Goal: Task Accomplishment & Management: Manage account settings

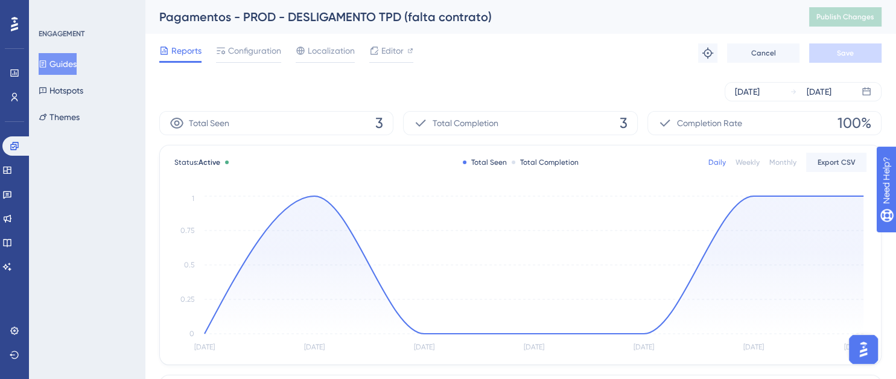
click at [55, 58] on button "Guides" at bounding box center [58, 64] width 38 height 22
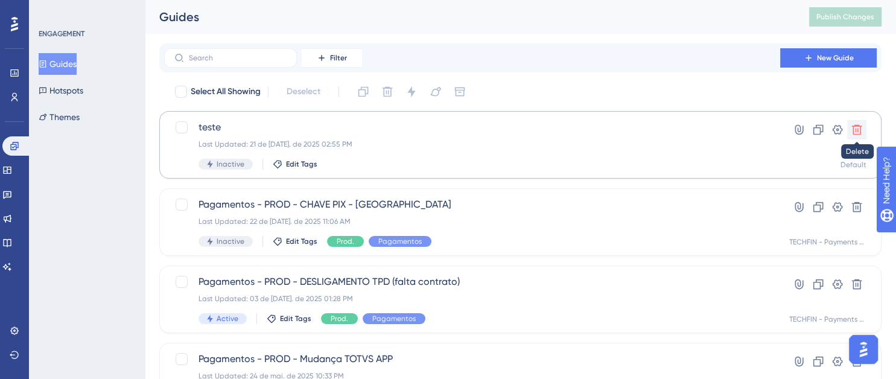
click at [859, 125] on icon at bounding box center [857, 130] width 10 height 10
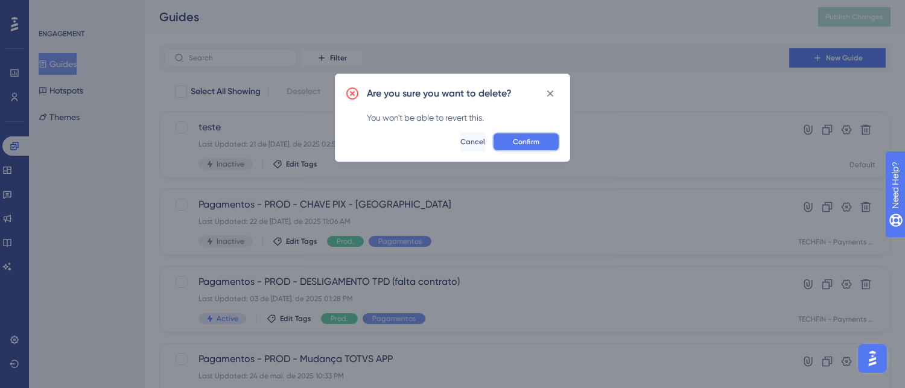
click at [526, 143] on span "Confirm" at bounding box center [526, 142] width 27 height 10
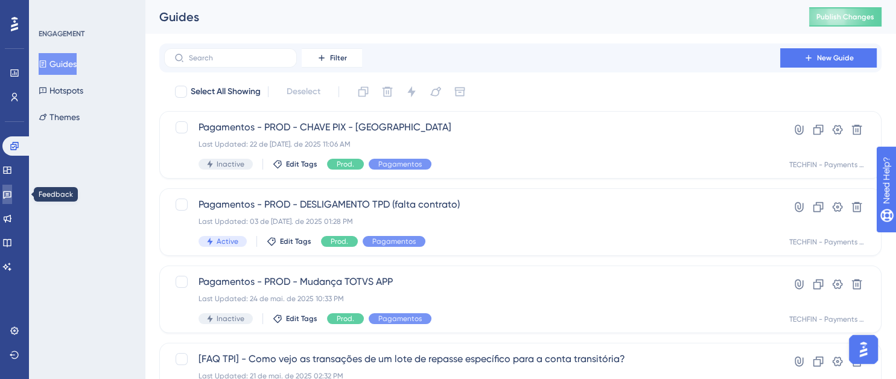
click at [10, 193] on icon at bounding box center [7, 195] width 10 height 10
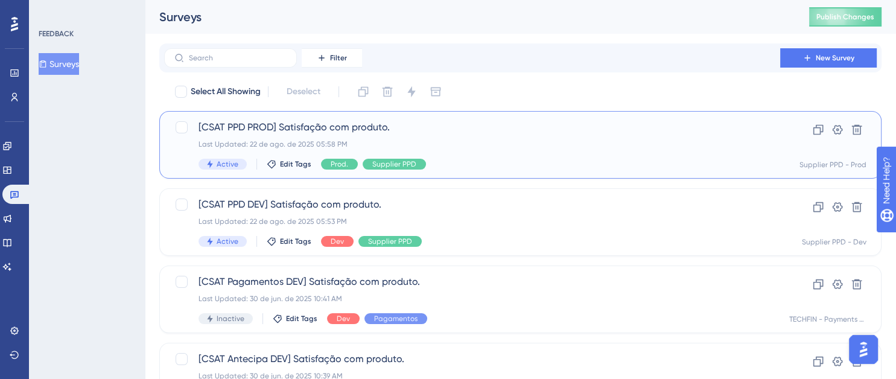
click at [412, 130] on span "[CSAT PPD PROD] Satisfação com produto." at bounding box center [472, 127] width 547 height 14
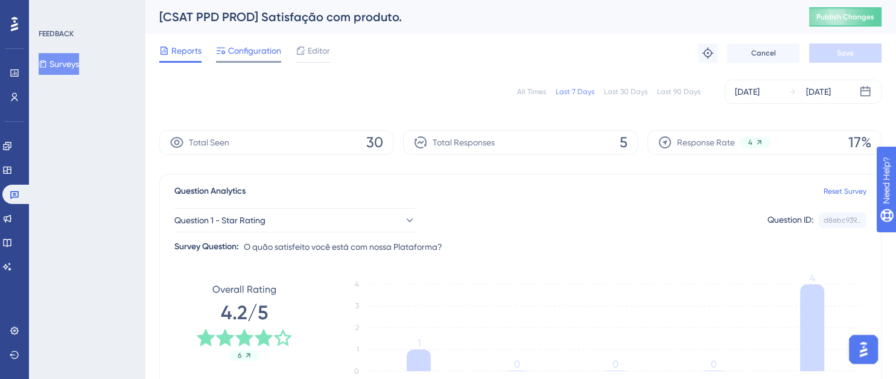
click at [243, 53] on span "Configuration" at bounding box center [254, 50] width 53 height 14
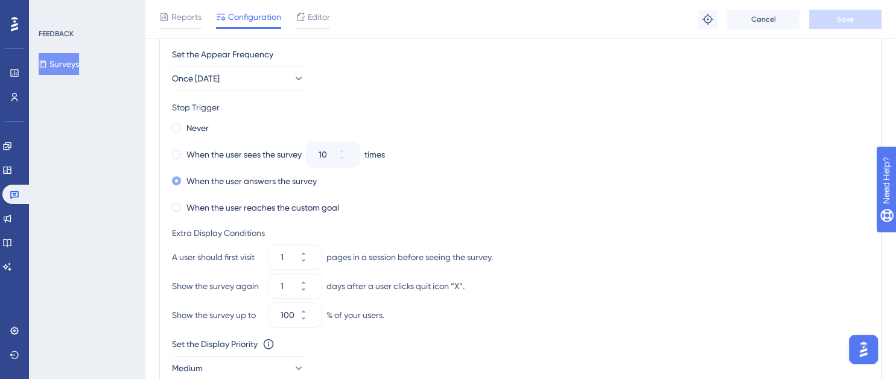
scroll to position [604, 0]
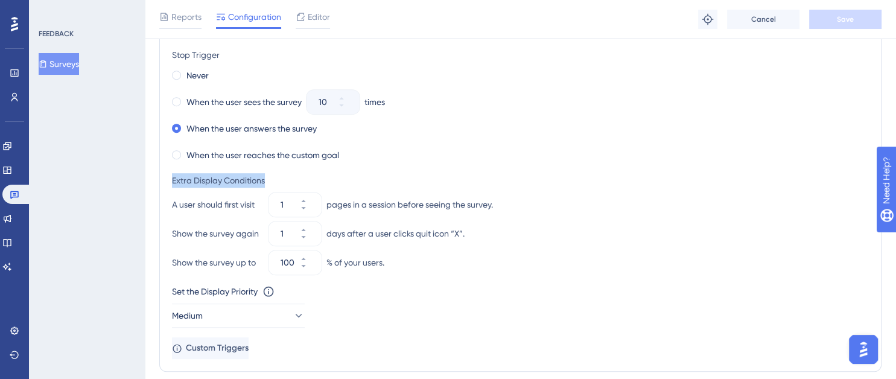
drag, startPoint x: 172, startPoint y: 179, endPoint x: 269, endPoint y: 180, distance: 96.6
click at [269, 180] on div "Extra Display Conditions" at bounding box center [520, 180] width 697 height 14
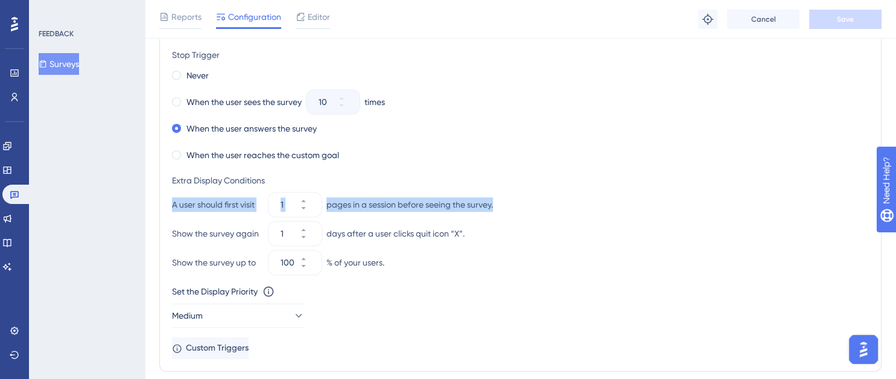
drag, startPoint x: 172, startPoint y: 205, endPoint x: 495, endPoint y: 202, distance: 323.0
click at [495, 202] on div "A user should first visit 1 pages in a session before seeing the survey." at bounding box center [520, 205] width 697 height 24
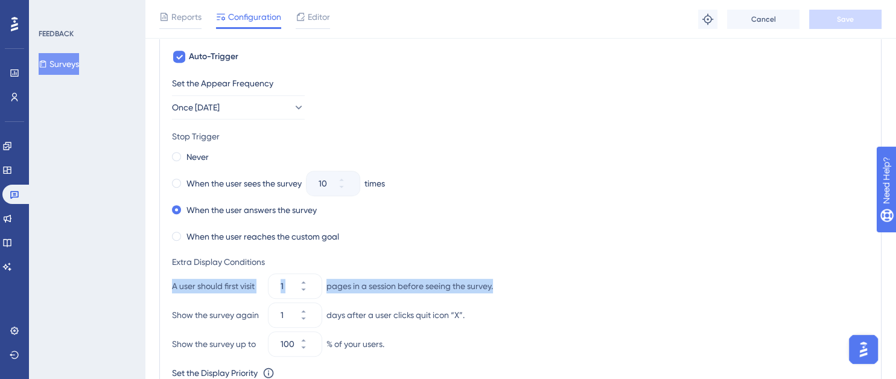
scroll to position [543, 0]
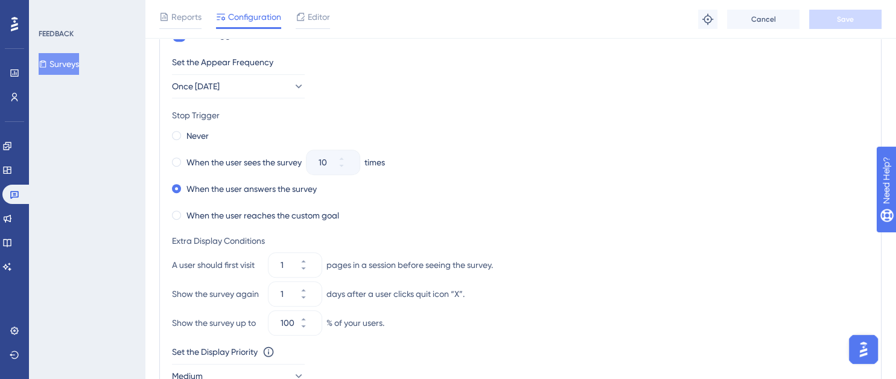
click at [589, 127] on div "Never" at bounding box center [520, 135] width 697 height 17
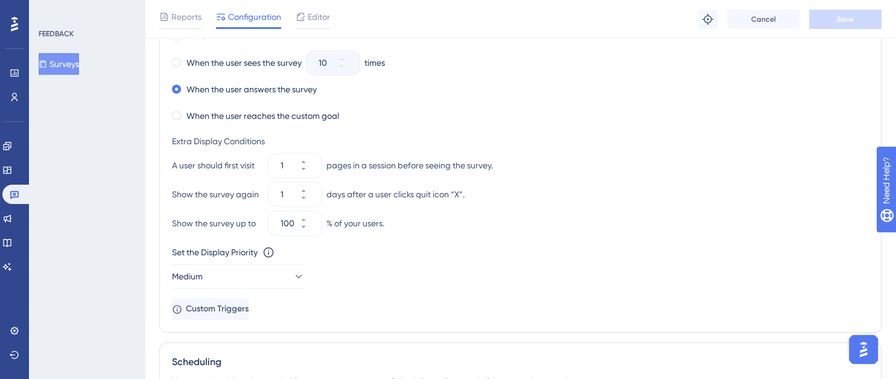
scroll to position [664, 0]
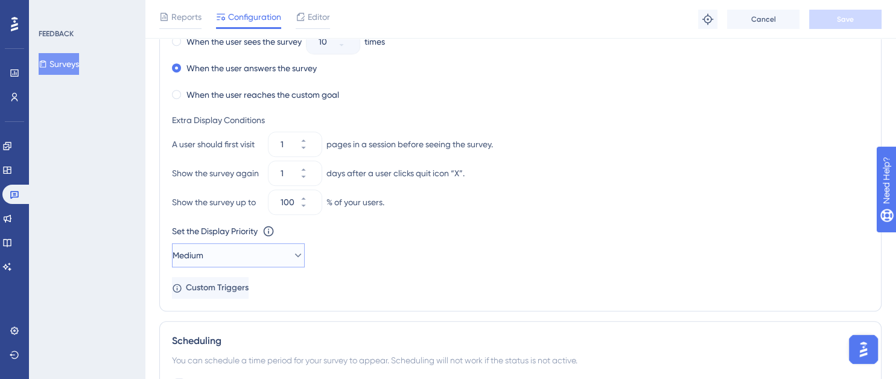
click at [292, 253] on icon at bounding box center [298, 255] width 12 height 12
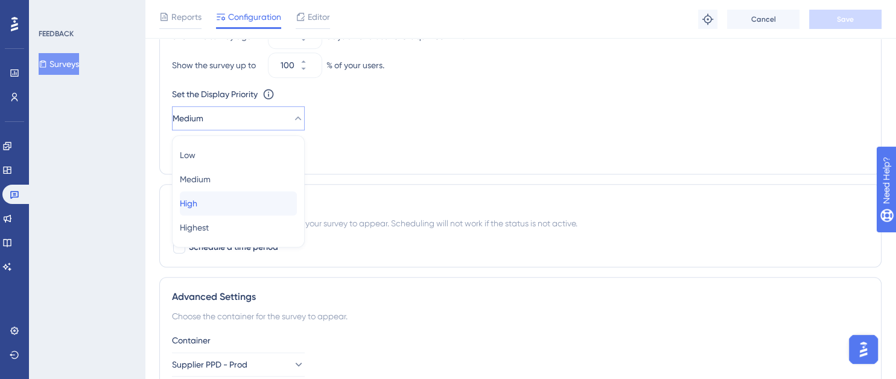
click at [197, 200] on span "High" at bounding box center [189, 203] width 18 height 14
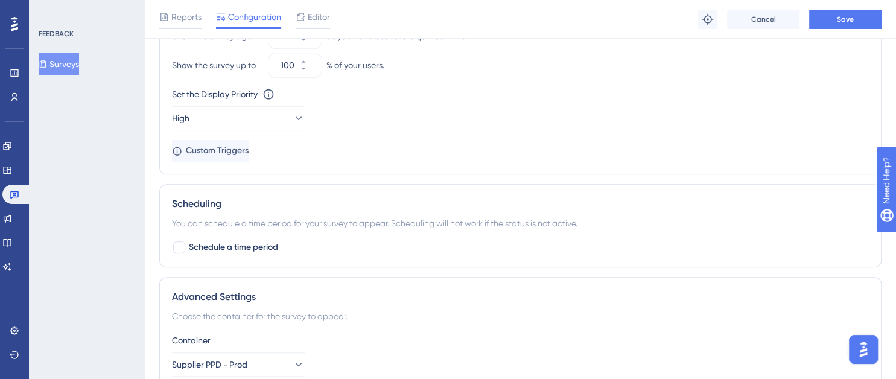
click at [541, 88] on div "Set the Display Priority This option will set the display priority between auto…" at bounding box center [520, 94] width 697 height 14
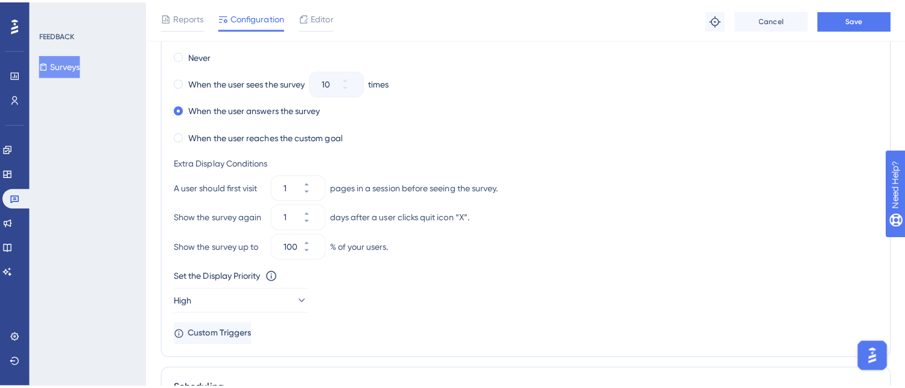
scroll to position [620, 0]
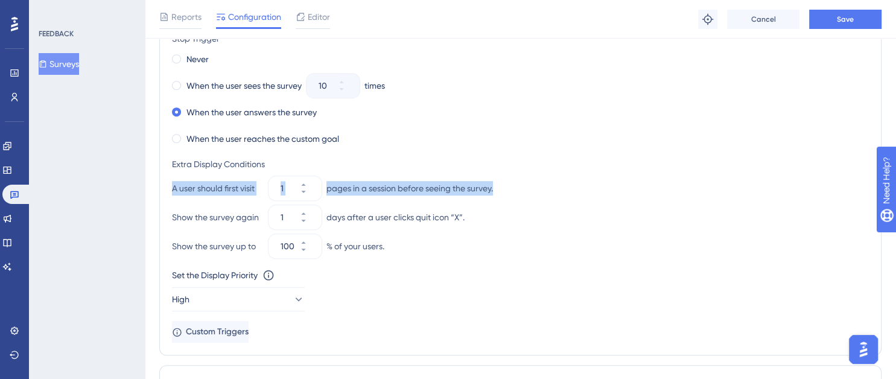
drag, startPoint x: 513, startPoint y: 187, endPoint x: 167, endPoint y: 187, distance: 346.5
click at [167, 187] on div "Trigger You can trigger your survey automatically when the target URL is visite…" at bounding box center [520, 126] width 723 height 460
click at [535, 191] on div "A user should first visit 1 pages in a session before seeing the survey." at bounding box center [520, 188] width 697 height 24
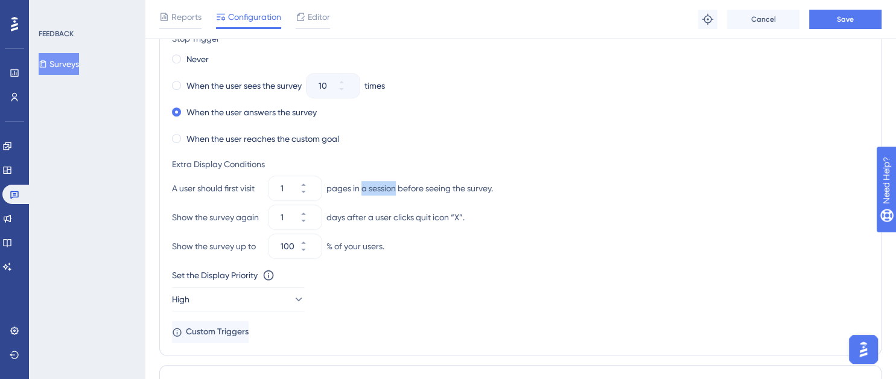
drag, startPoint x: 362, startPoint y: 188, endPoint x: 397, endPoint y: 194, distance: 34.9
click at [397, 194] on div "A user should first visit 1 pages in a session before seeing the survey." at bounding box center [520, 188] width 697 height 24
click at [539, 190] on div "A user should first visit 1 pages in a session before seeing the survey." at bounding box center [520, 188] width 697 height 24
drag, startPoint x: 326, startPoint y: 185, endPoint x: 396, endPoint y: 184, distance: 70.0
click at [396, 184] on div "A user should first visit 1 pages in a session before seeing the survey." at bounding box center [520, 188] width 697 height 24
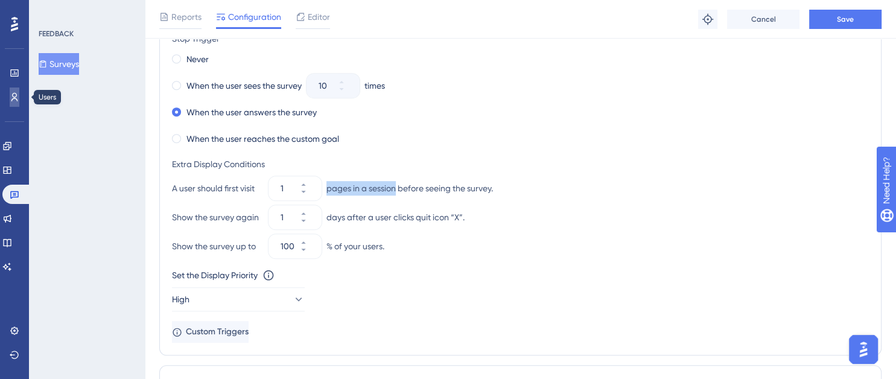
click at [15, 99] on icon at bounding box center [15, 97] width 10 height 10
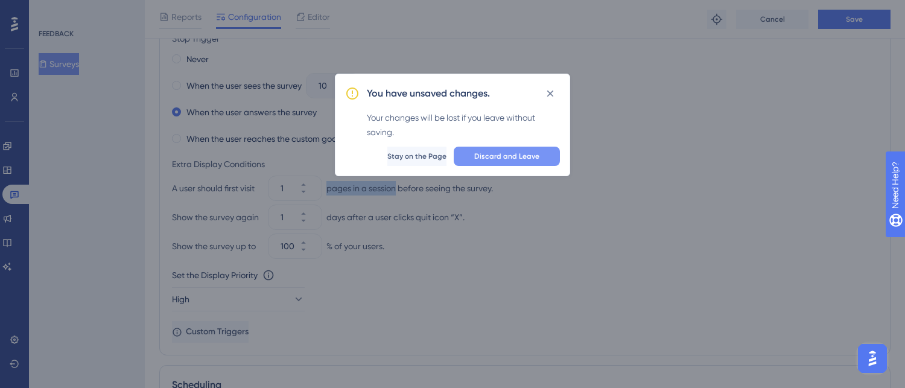
click at [511, 156] on span "Discard and Leave" at bounding box center [506, 157] width 65 height 10
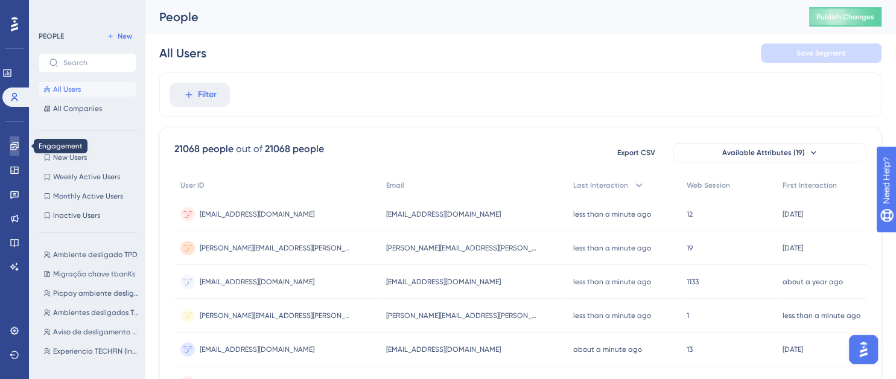
click at [16, 144] on icon at bounding box center [14, 146] width 8 height 8
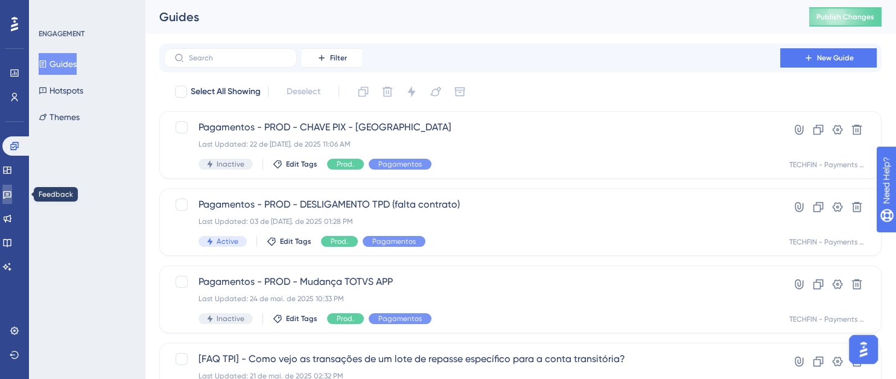
click at [12, 197] on icon at bounding box center [7, 195] width 10 height 10
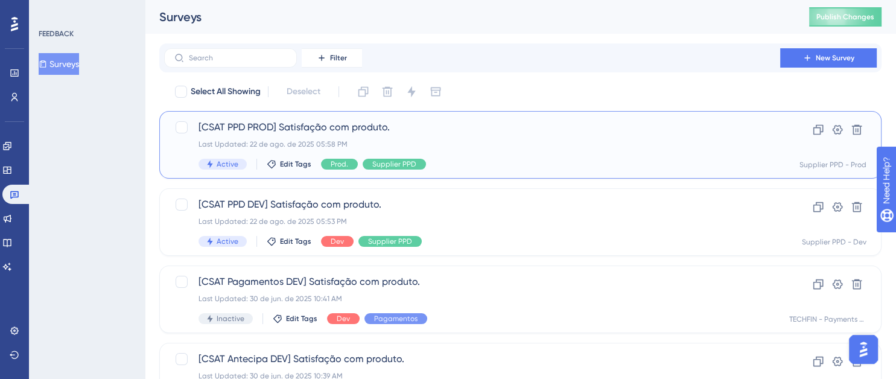
click at [469, 150] on div "[CSAT PPD PROD] Satisfação com produto. Last Updated: 22 de ago. de 2025 05:58 …" at bounding box center [472, 144] width 547 height 49
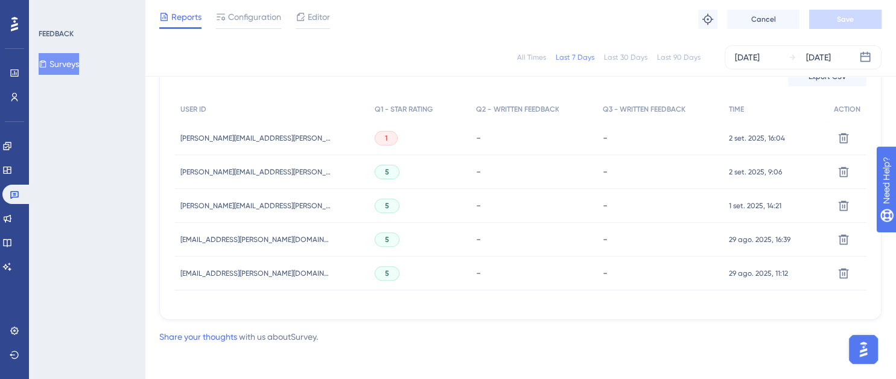
scroll to position [370, 0]
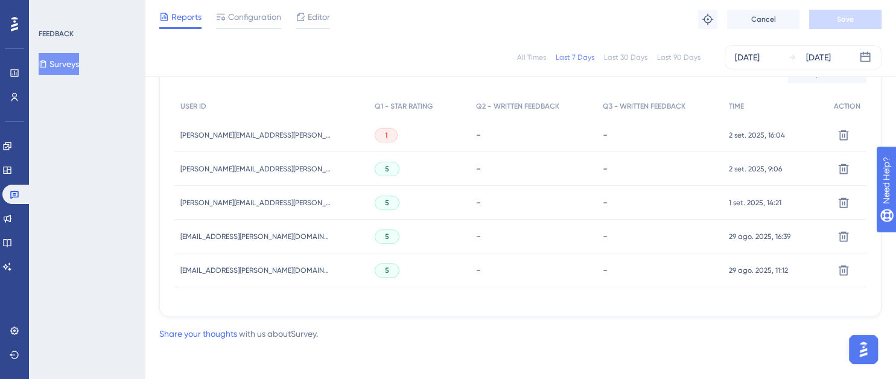
click at [644, 61] on div "Last 30 Days" at bounding box center [625, 58] width 43 height 10
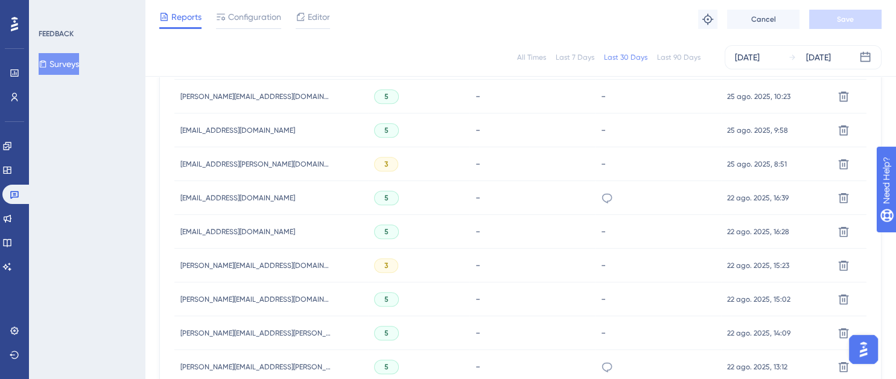
scroll to position [901, 0]
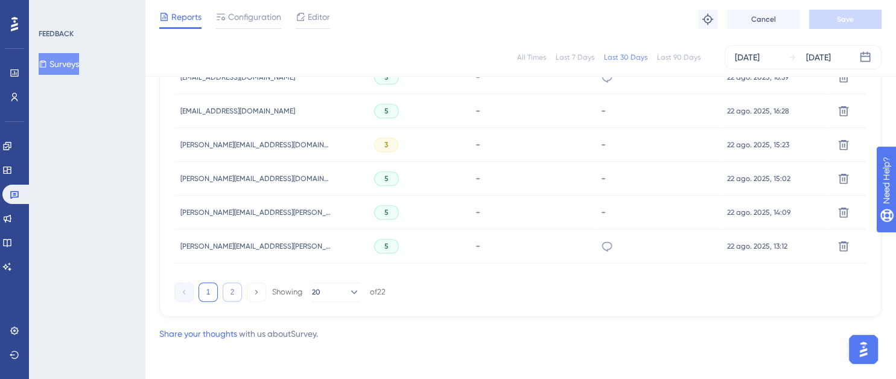
click at [228, 292] on button "2" at bounding box center [232, 291] width 19 height 19
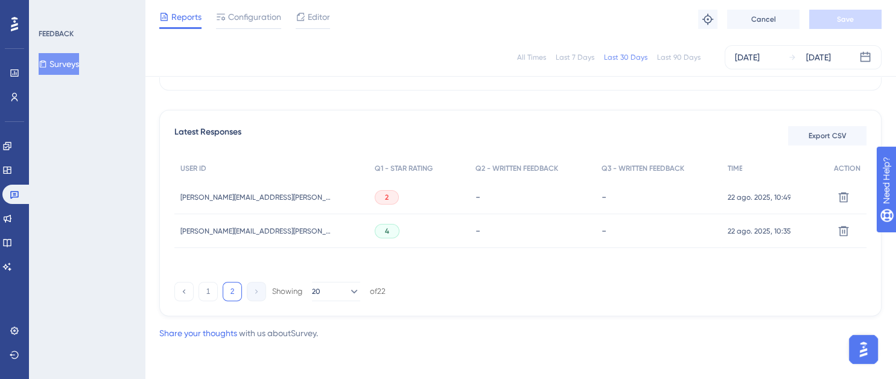
scroll to position [307, 0]
click at [210, 294] on button "1" at bounding box center [208, 291] width 19 height 19
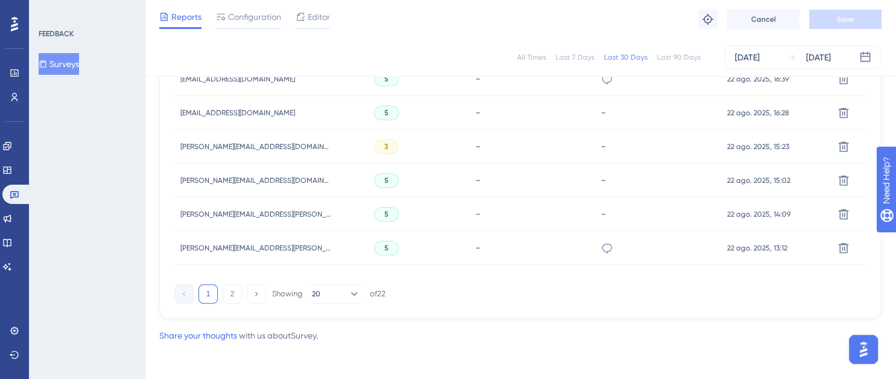
scroll to position [901, 0]
click at [234, 294] on button "2" at bounding box center [232, 291] width 19 height 19
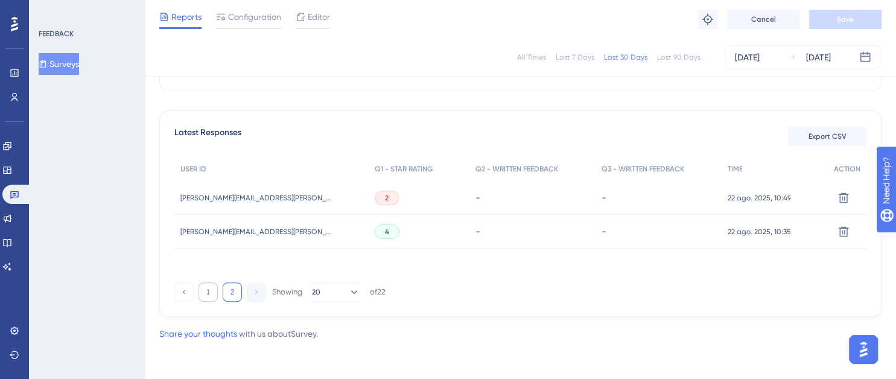
click at [208, 290] on button "1" at bounding box center [208, 291] width 19 height 19
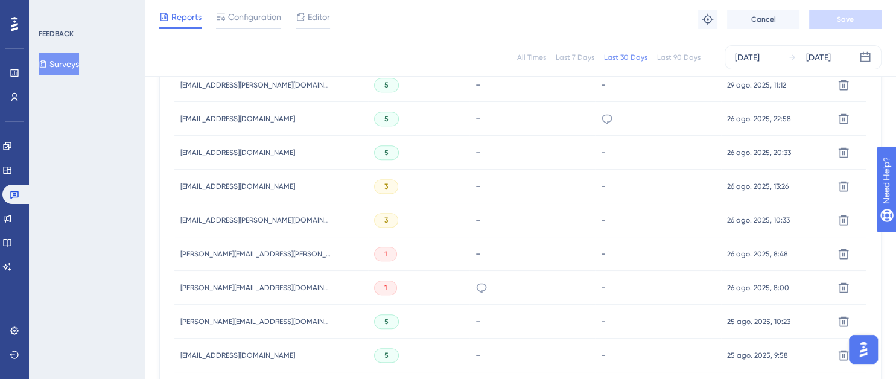
scroll to position [609, 0]
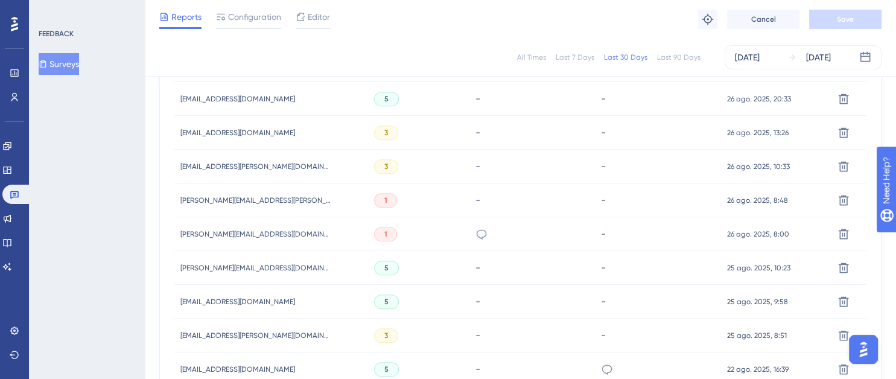
click at [93, 147] on div "FEEDBACK Surveys" at bounding box center [87, 189] width 116 height 379
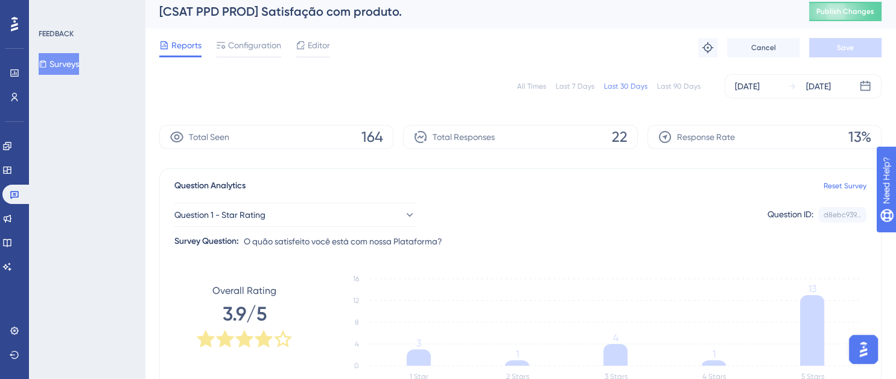
scroll to position [0, 0]
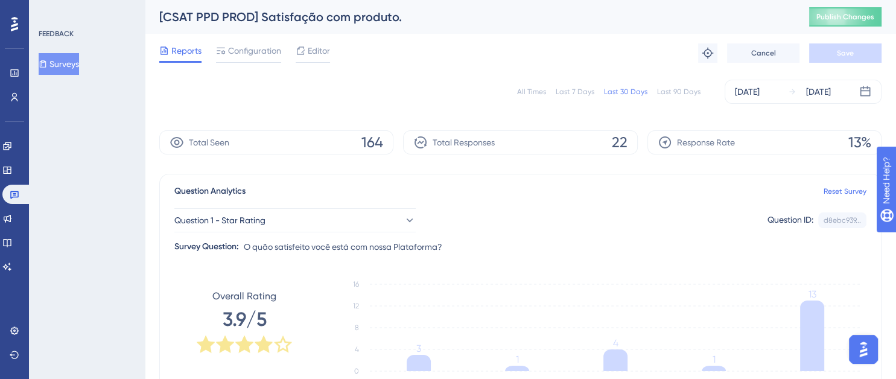
click at [835, 255] on div "Question Analytics Reset Survey Question 1 - Star Rating Question ID: d8ebc939.…" at bounding box center [520, 288] width 723 height 229
